Goal: Check status: Check status

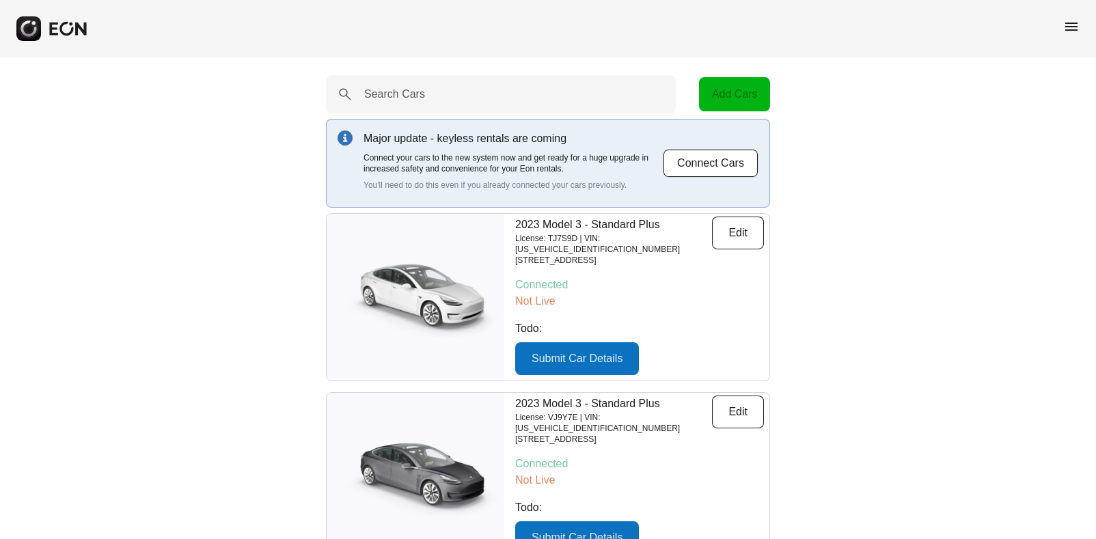
click at [1072, 22] on span "menu" at bounding box center [1071, 26] width 16 height 16
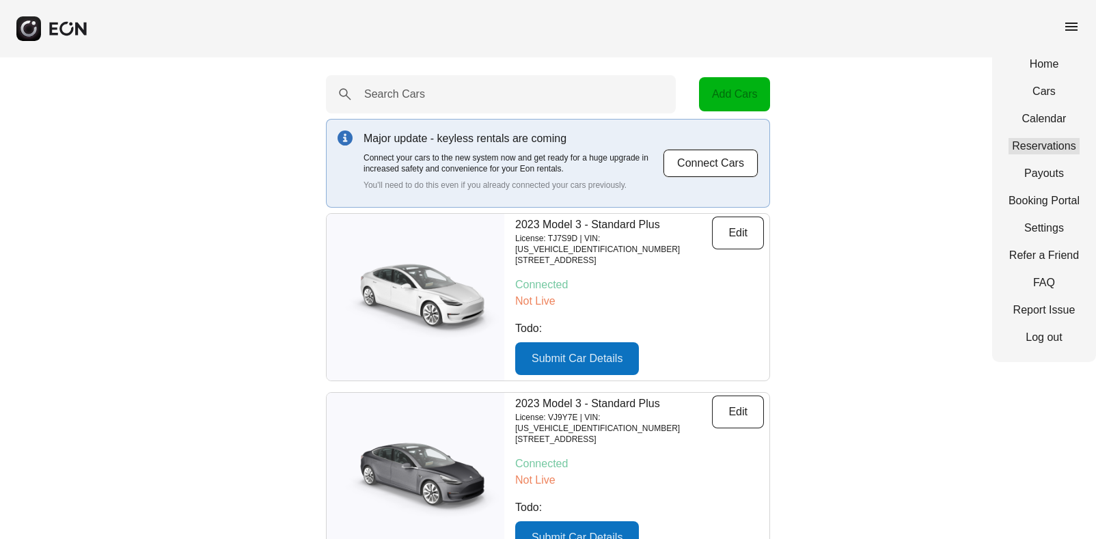
click at [1035, 146] on link "Reservations" at bounding box center [1044, 146] width 71 height 16
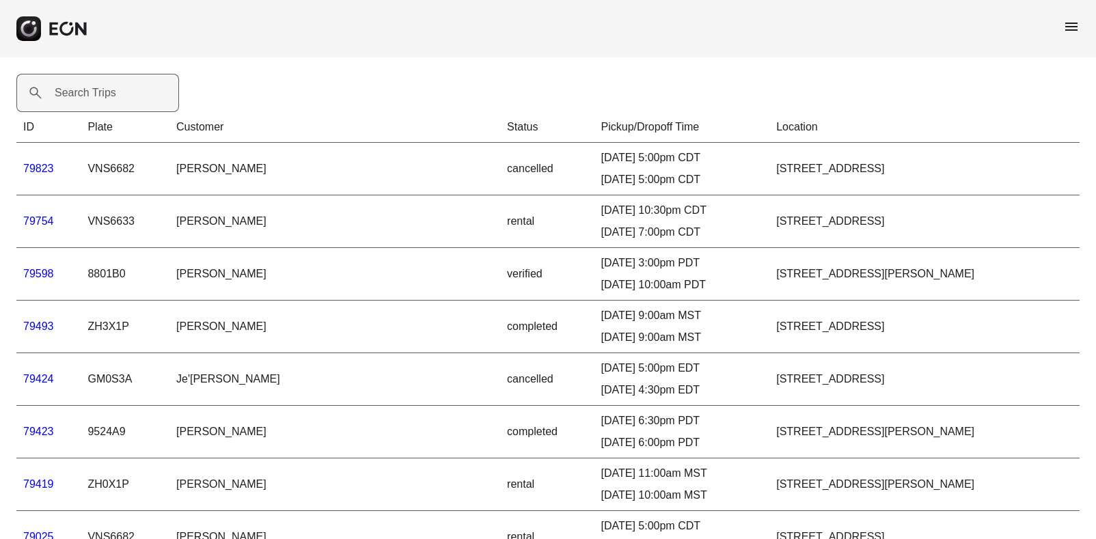
click at [109, 96] on label "Search Trips" at bounding box center [86, 93] width 62 height 16
click at [109, 96] on Trips "Search Trips" at bounding box center [97, 93] width 163 height 38
paste Trips "*****"
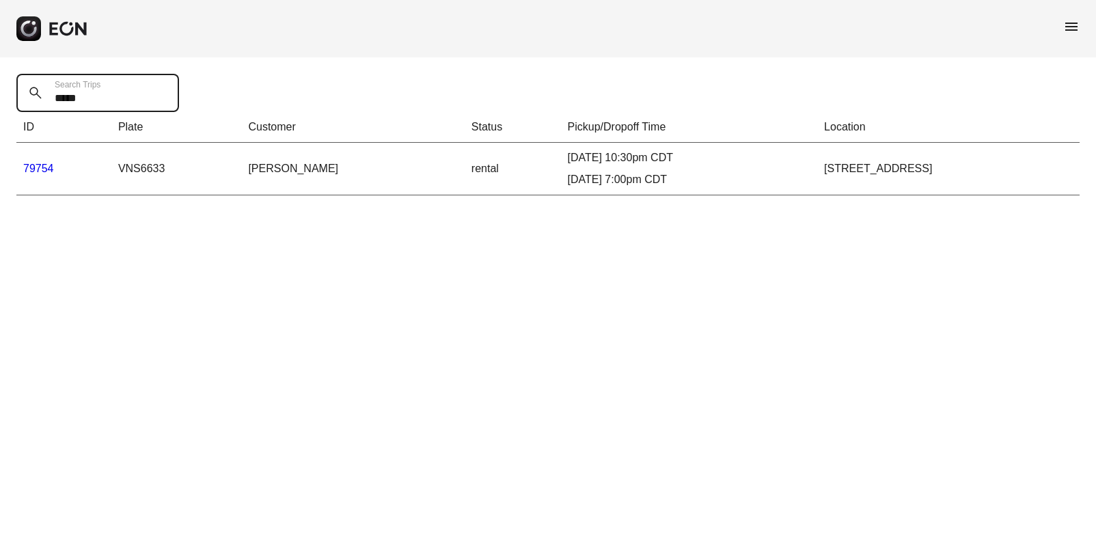
type Trips "*****"
click at [45, 165] on link "79754" at bounding box center [38, 169] width 31 height 12
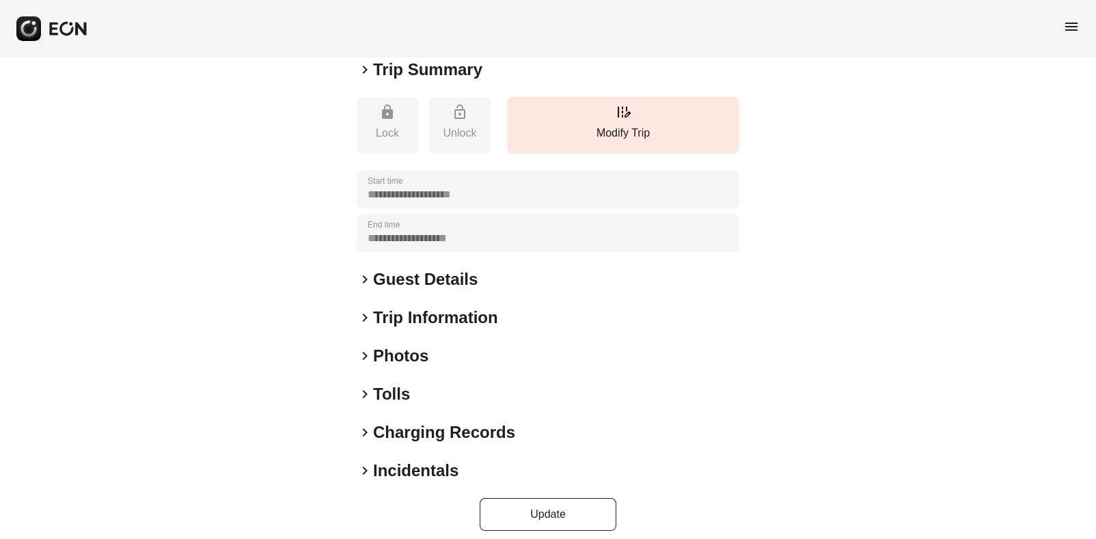
scroll to position [143, 0]
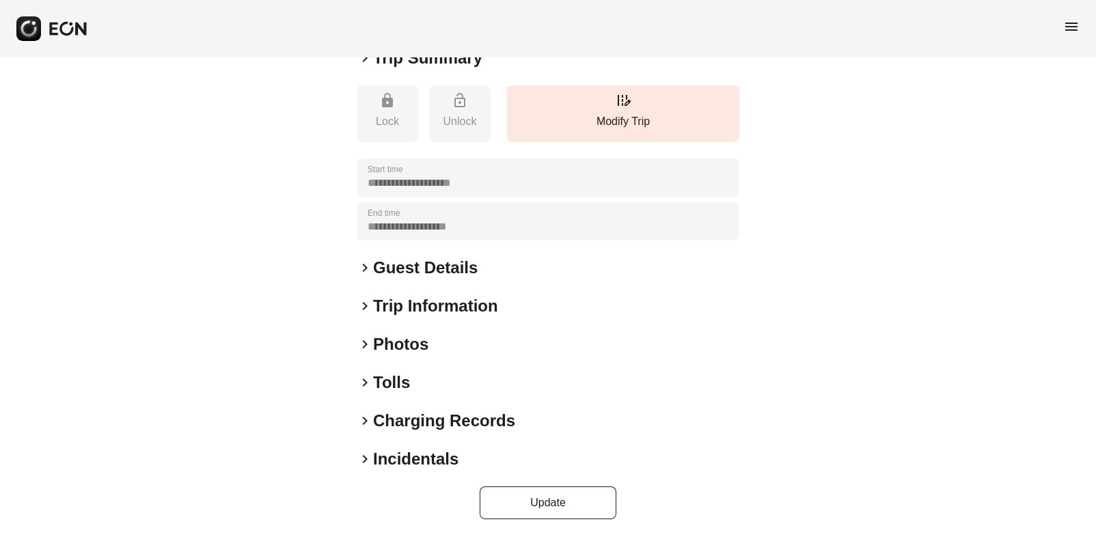
click at [363, 387] on span "keyboard_arrow_right" at bounding box center [365, 383] width 16 height 16
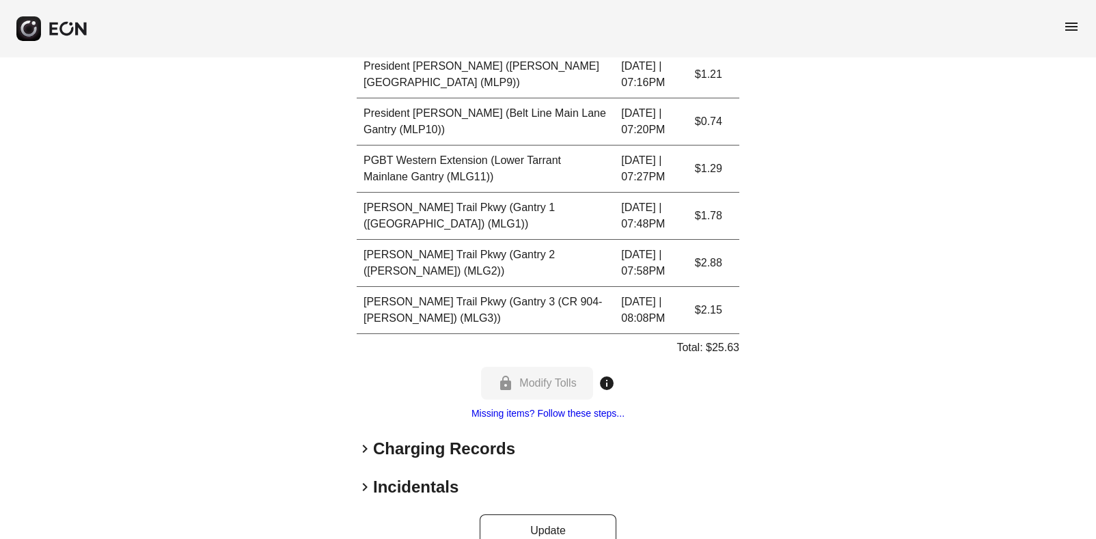
scroll to position [1126, 0]
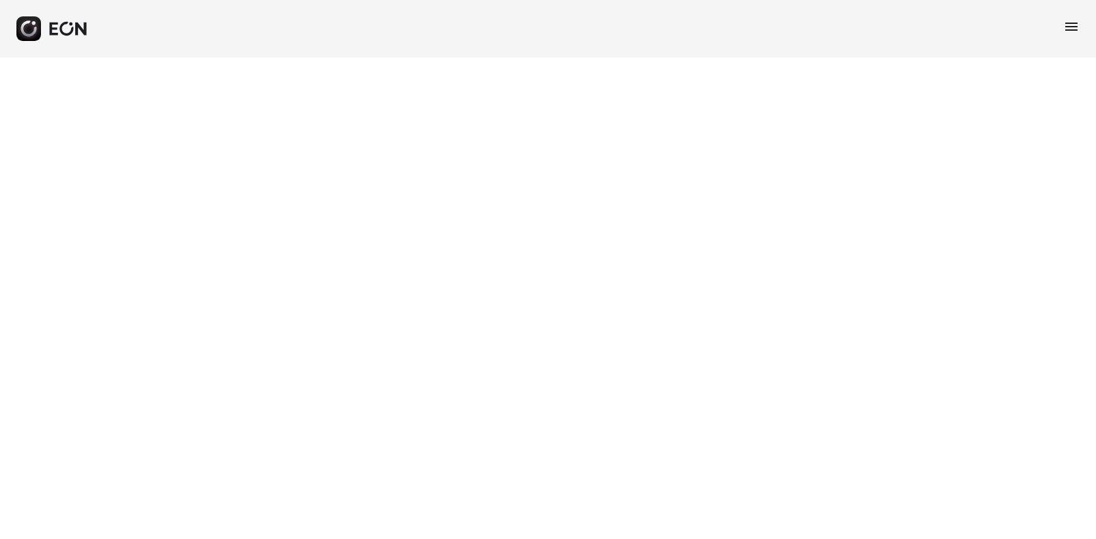
click at [1074, 31] on span "menu" at bounding box center [1071, 26] width 16 height 16
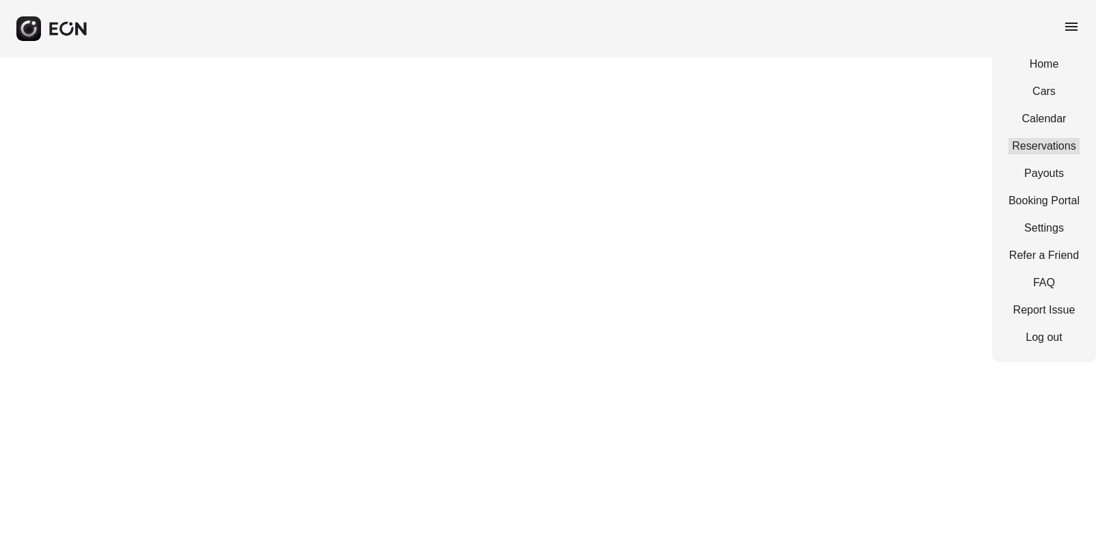
click at [1061, 148] on link "Reservations" at bounding box center [1044, 146] width 71 height 16
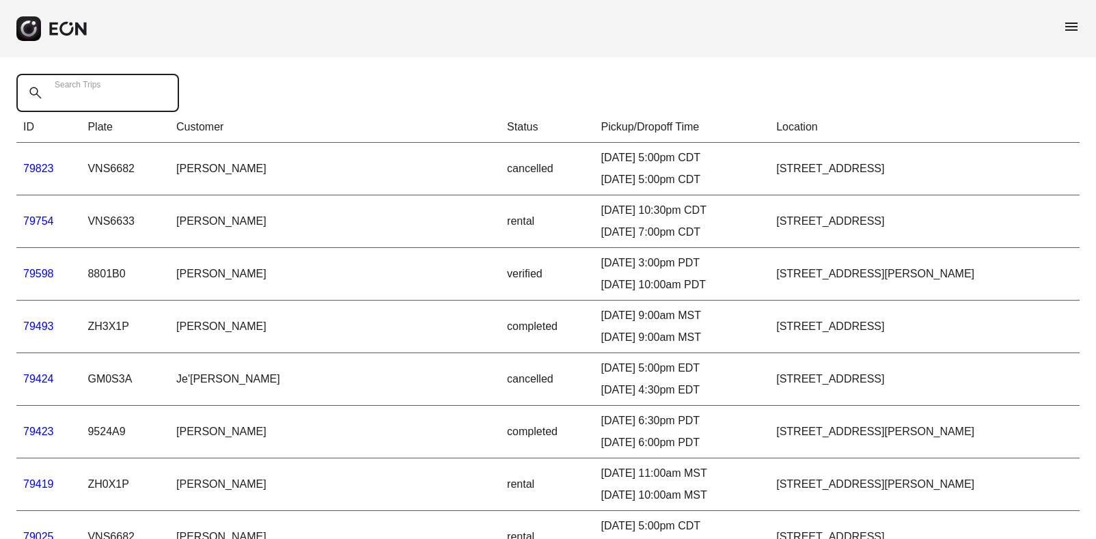
click at [122, 94] on Trips "Search Trips" at bounding box center [97, 93] width 163 height 38
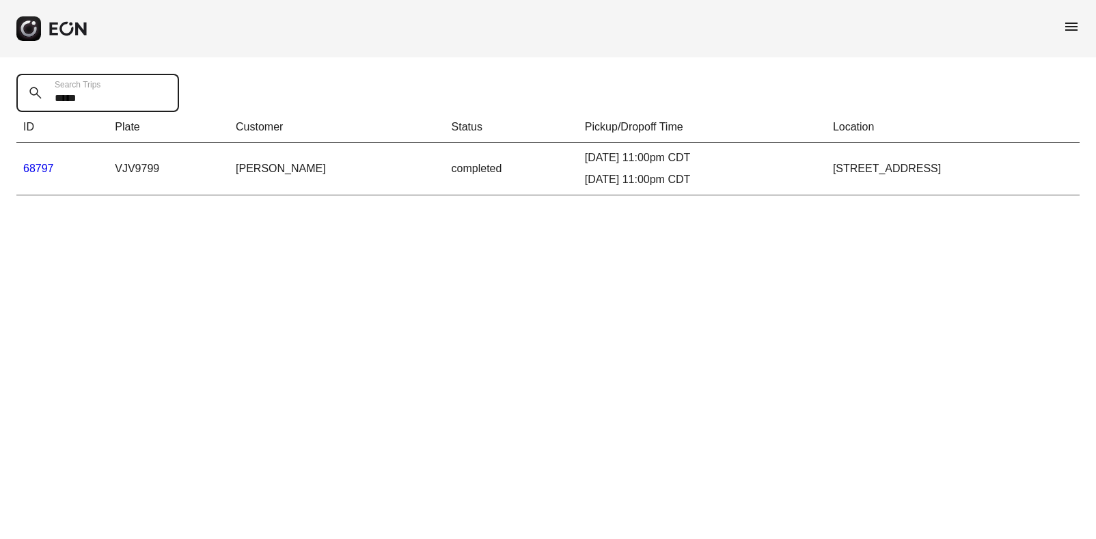
type Trips "*****"
click at [39, 167] on link "68797" at bounding box center [38, 169] width 31 height 12
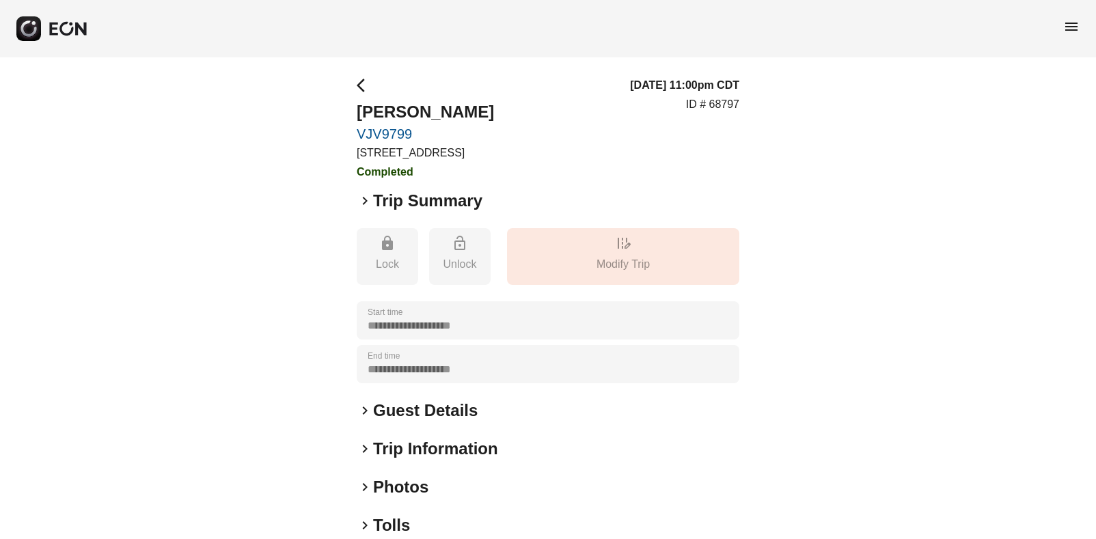
click at [366, 523] on span "keyboard_arrow_right" at bounding box center [365, 525] width 16 height 16
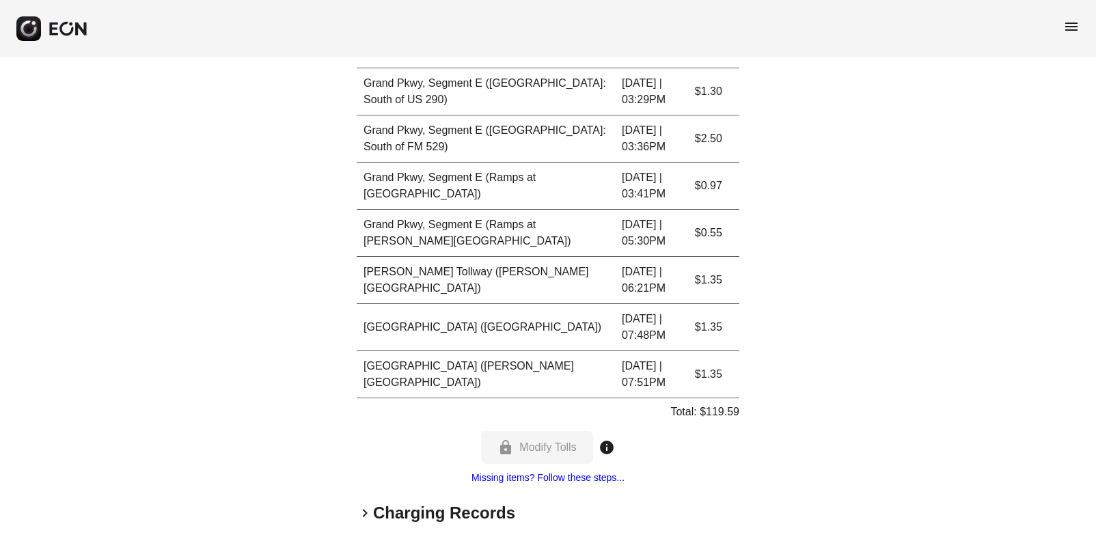
scroll to position [5229, 0]
